Goal: Task Accomplishment & Management: Use online tool/utility

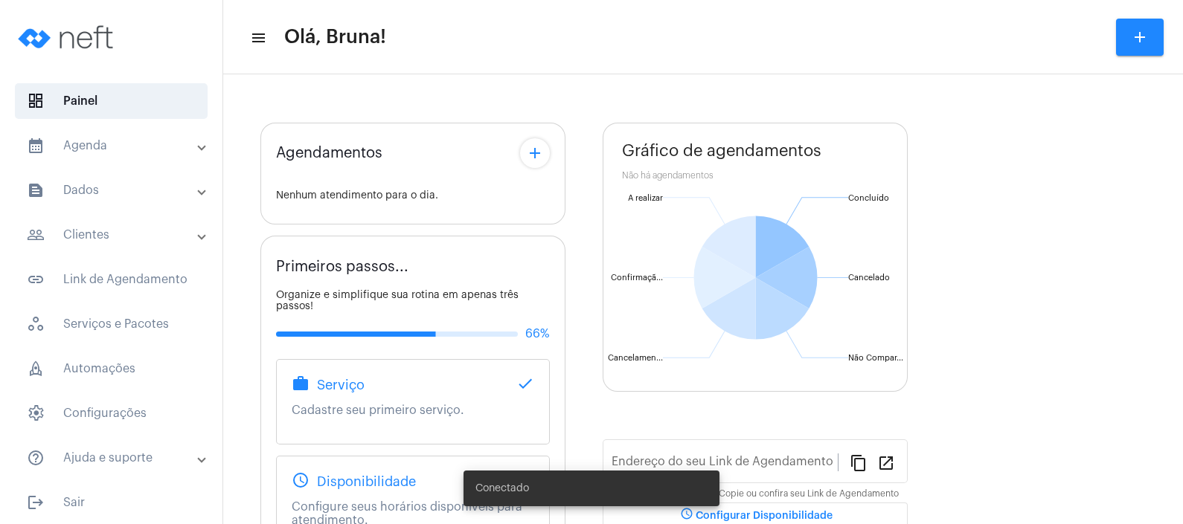
type input "[URL][DOMAIN_NAME][PERSON_NAME]"
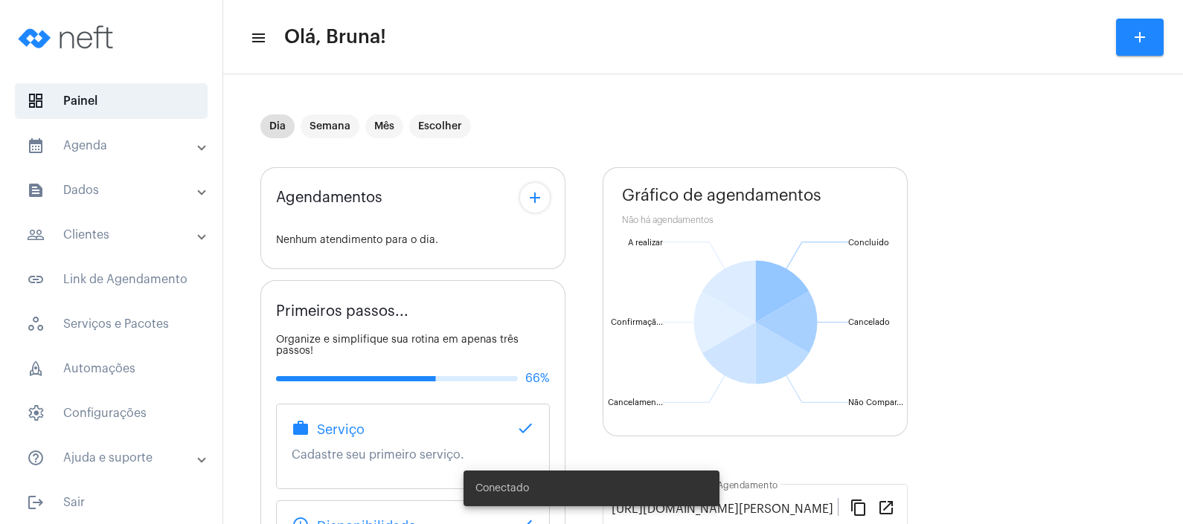
click at [77, 132] on mat-expansion-panel-header "calendar_month_outlined Agenda" at bounding box center [115, 146] width 213 height 36
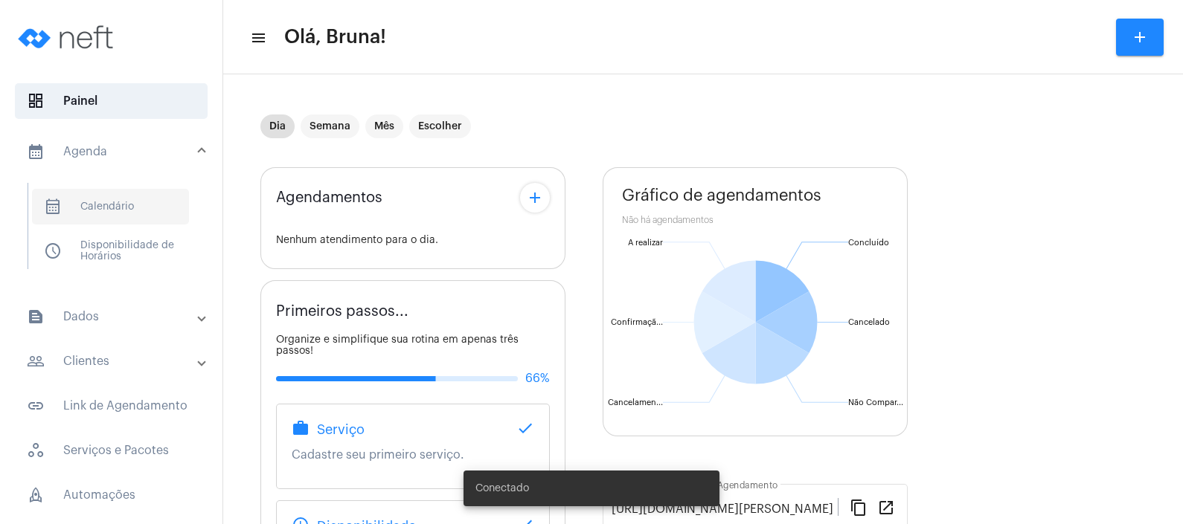
click at [101, 209] on span "calendar_month_outlined Calendário" at bounding box center [110, 207] width 157 height 36
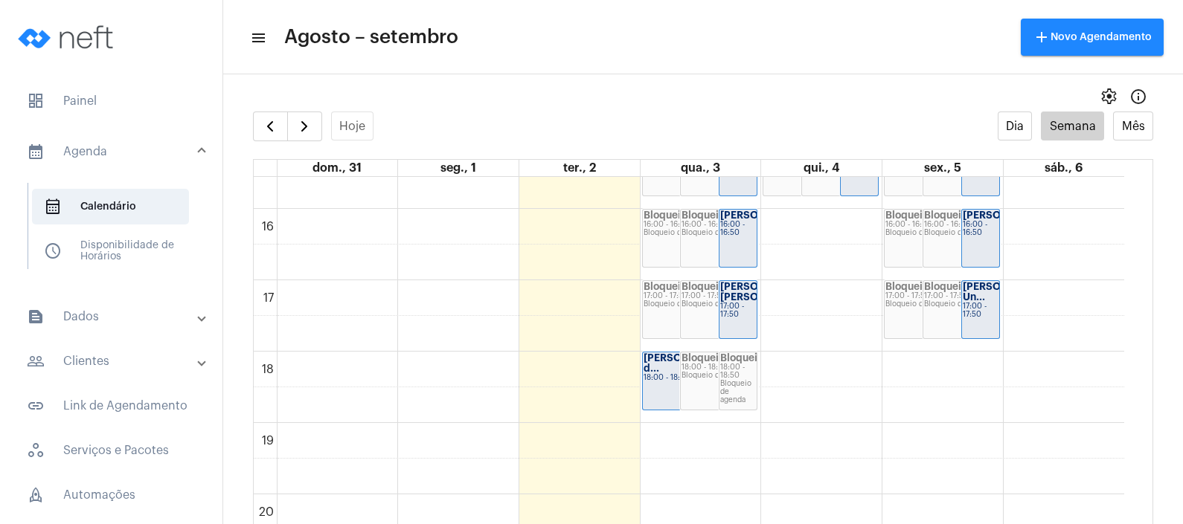
scroll to position [1116, 0]
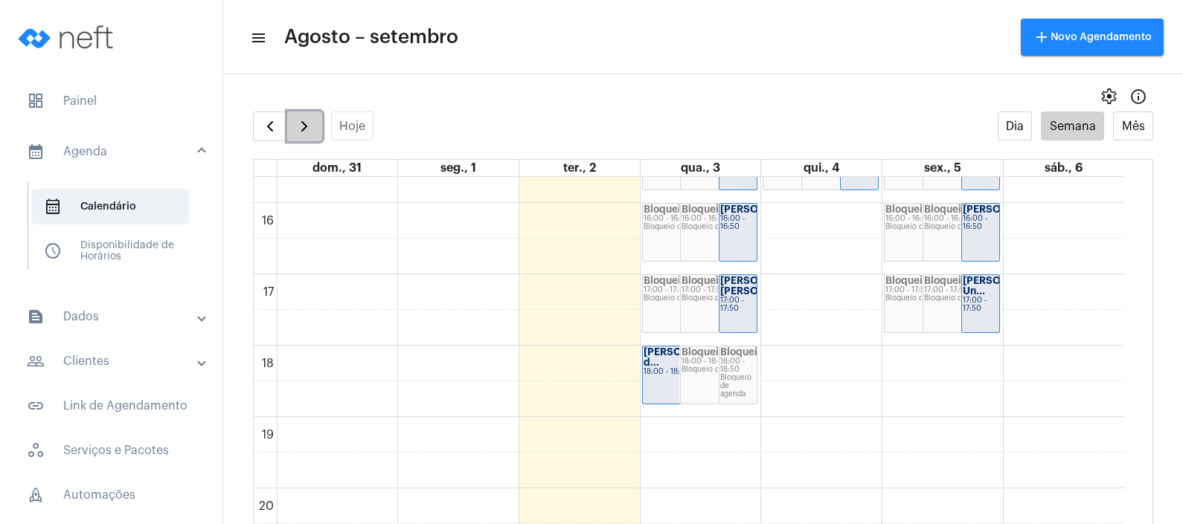
click at [306, 119] on span "button" at bounding box center [304, 127] width 18 height 18
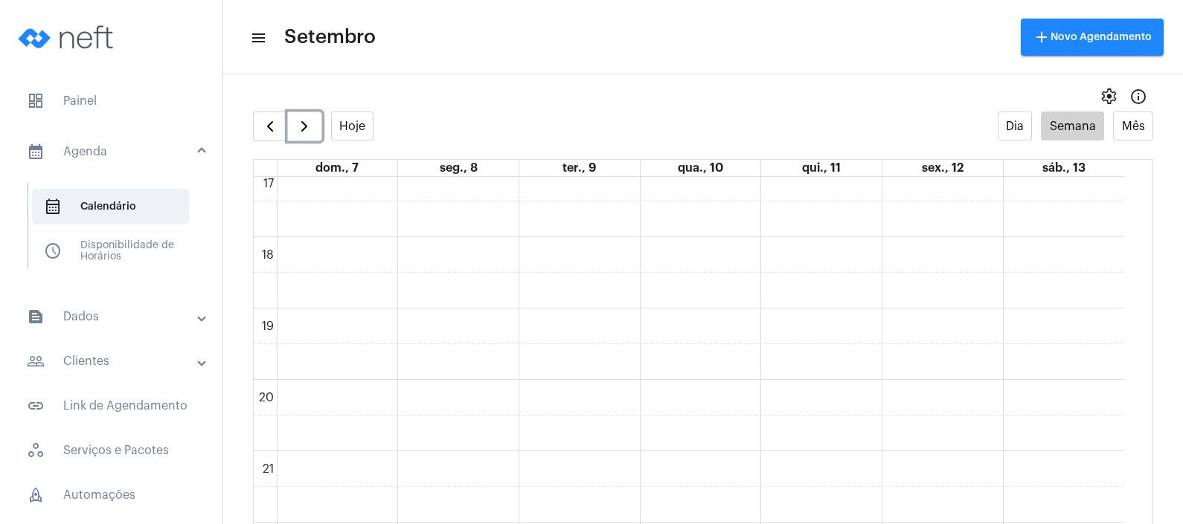
scroll to position [1228, 0]
click at [695, 91] on div "settings info_outlined" at bounding box center [702, 97] width 959 height 30
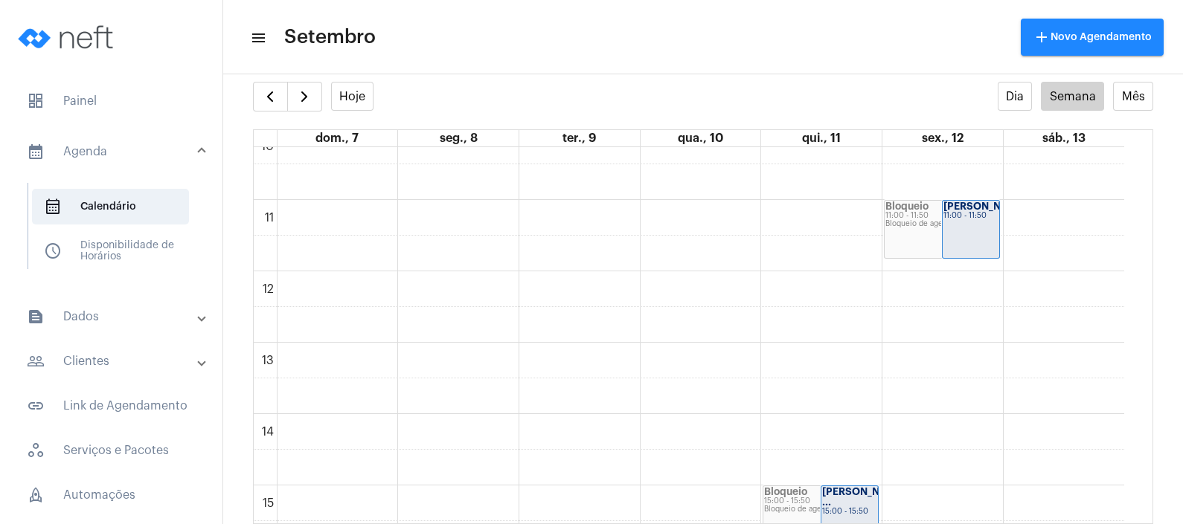
scroll to position [704, 0]
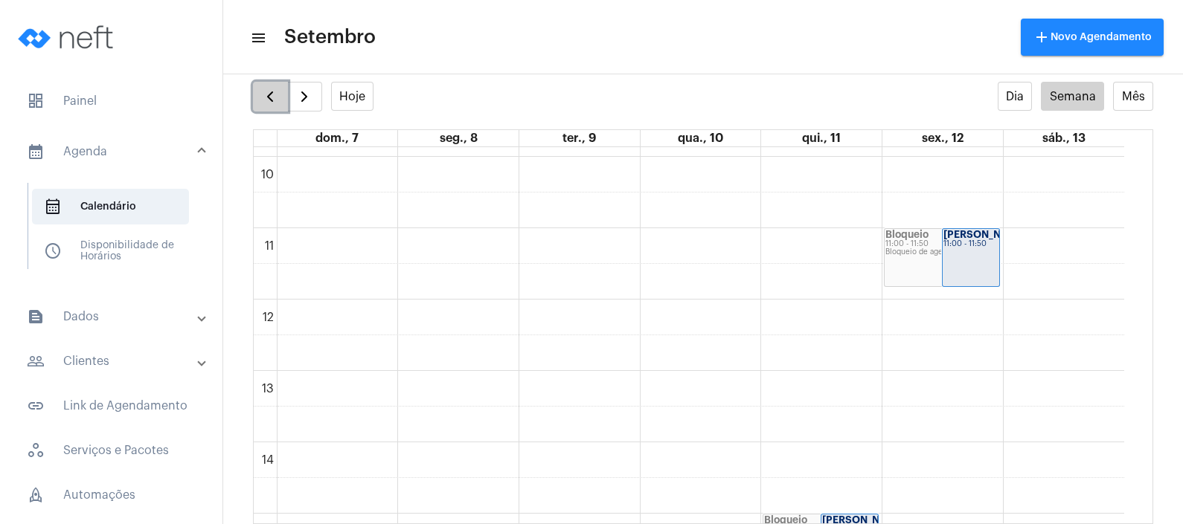
click at [273, 98] on span "button" at bounding box center [270, 97] width 18 height 18
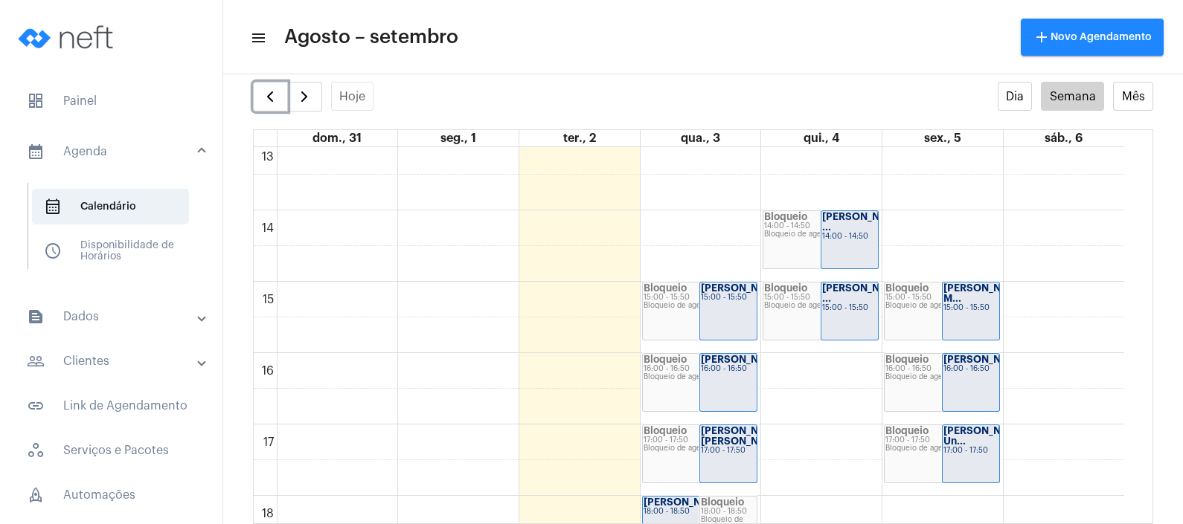
scroll to position [943, 0]
